Goal: Task Accomplishment & Management: Manage account settings

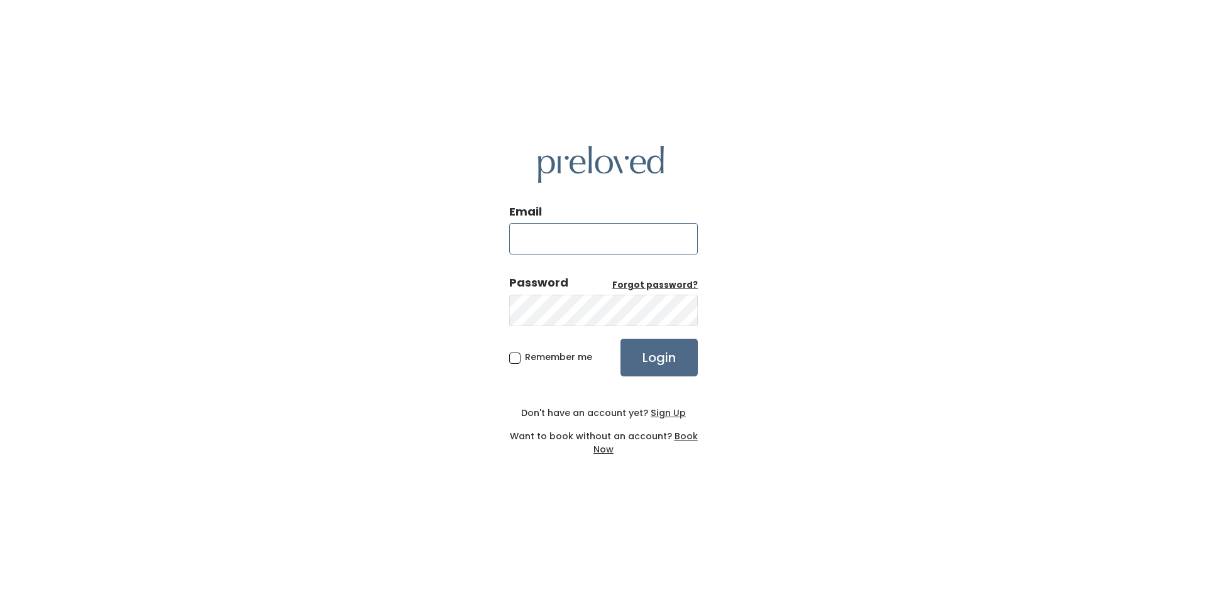
type input "aubriana.larsen@gmail.com"
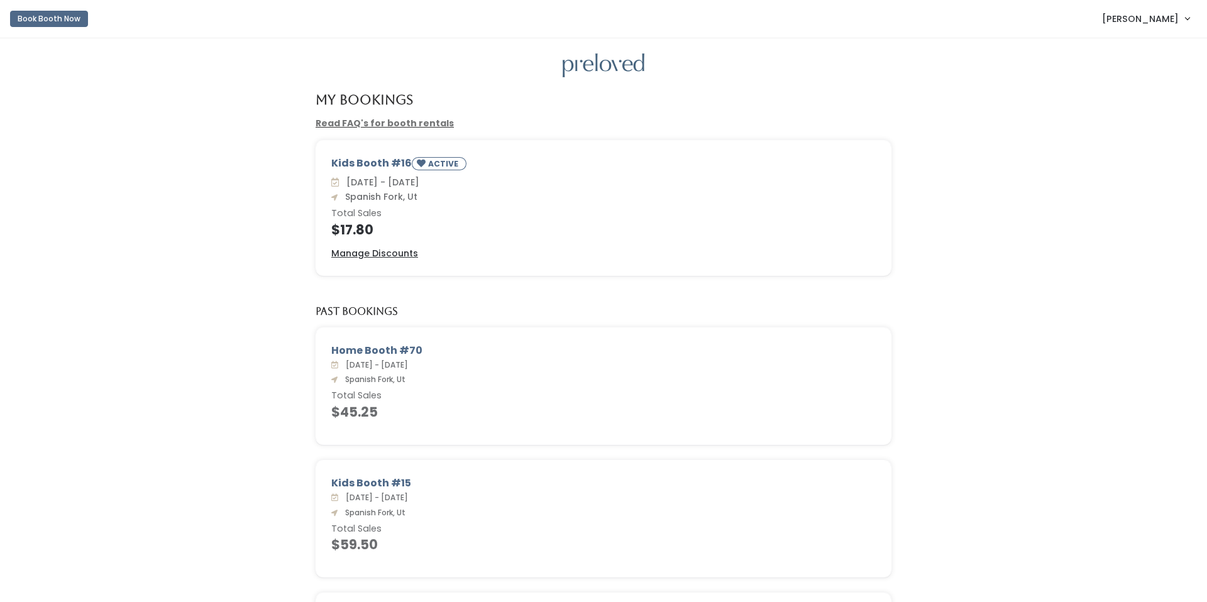
click at [1142, 18] on span "[PERSON_NAME]" at bounding box center [1140, 19] width 77 height 14
click at [1119, 107] on button "Logout" at bounding box center [1145, 105] width 113 height 23
